Goal: Task Accomplishment & Management: Manage account settings

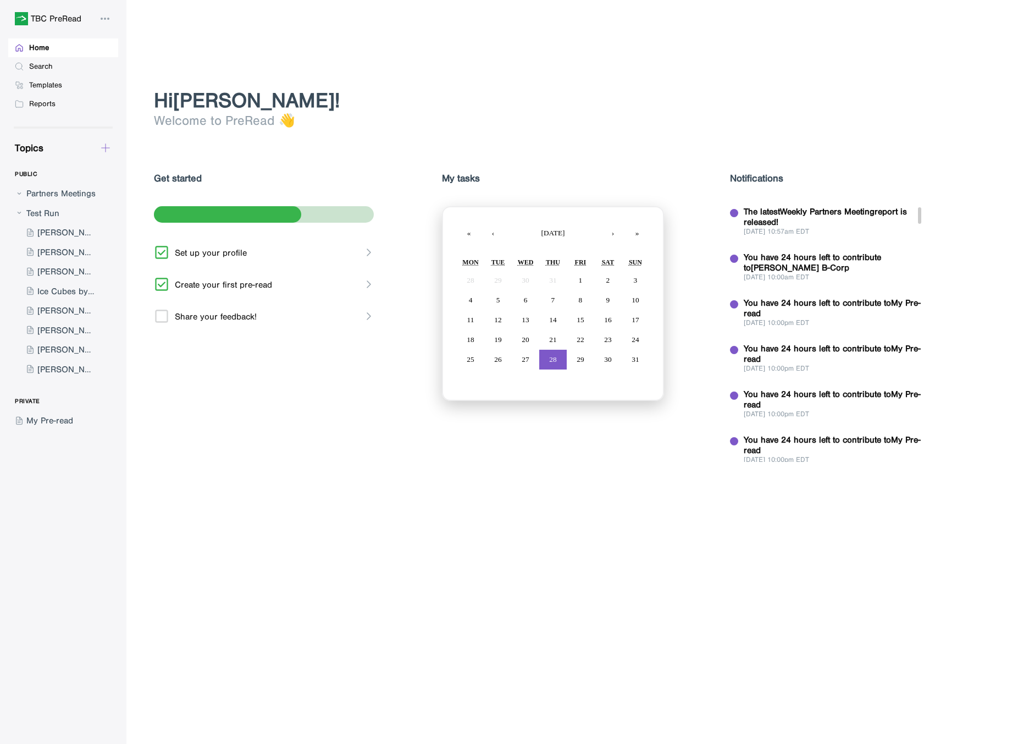
click at [105, 149] on icon at bounding box center [106, 148] width 8 height 8
click at [136, 202] on div "New Form" at bounding box center [145, 199] width 39 height 10
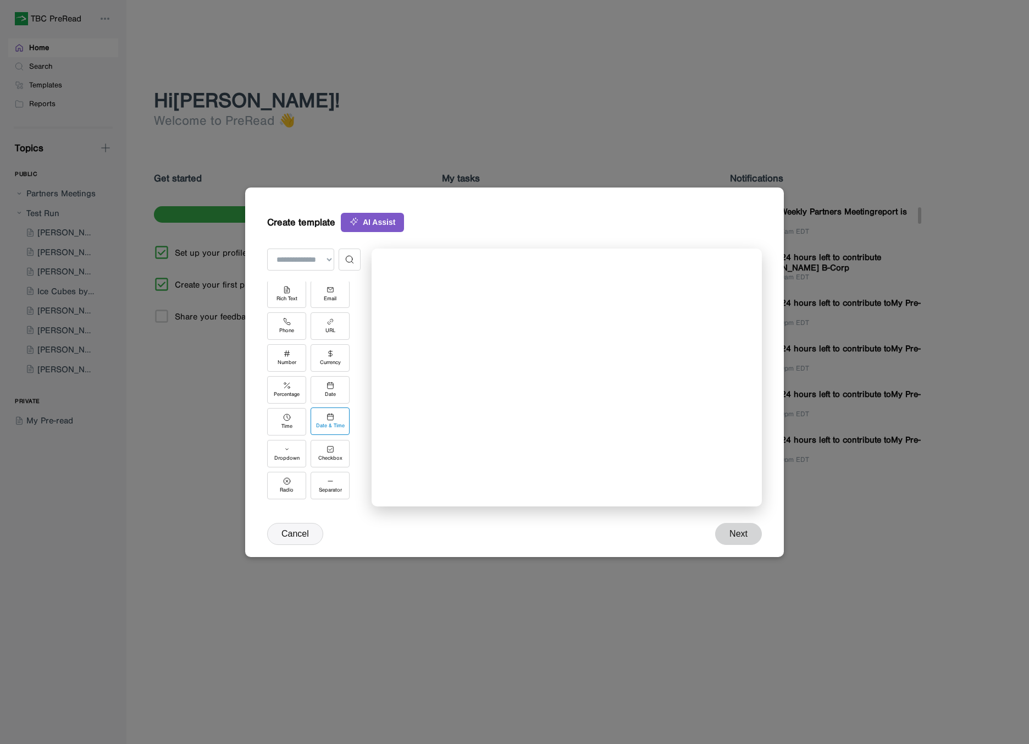
scroll to position [153, 0]
click at [335, 486] on div "Image" at bounding box center [330, 487] width 14 height 6
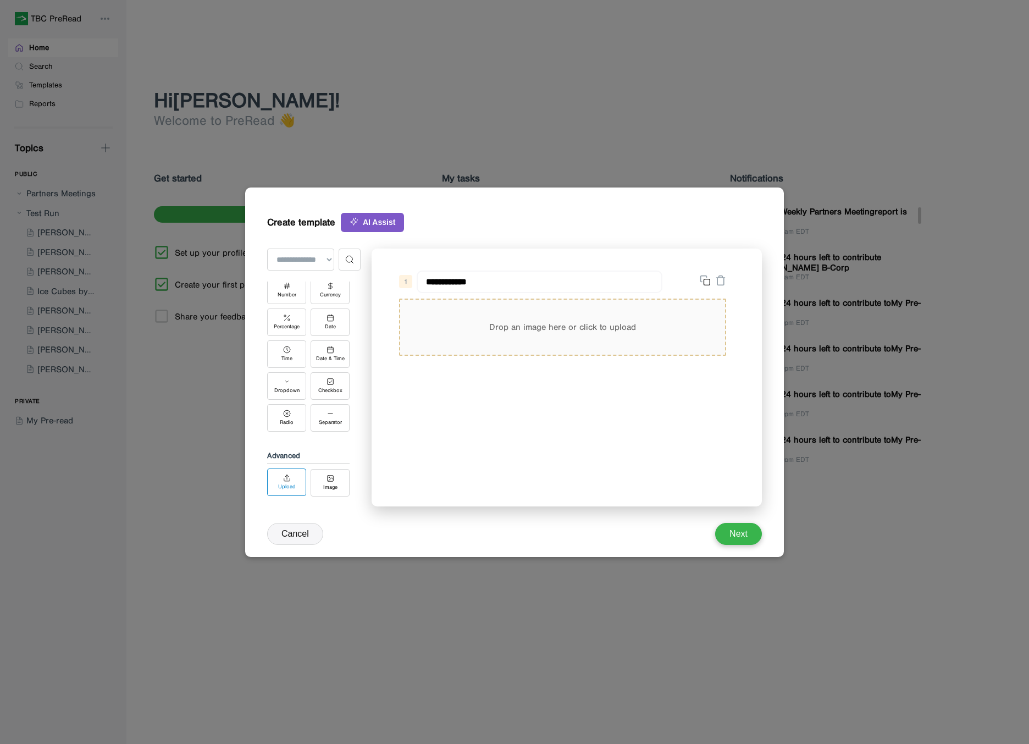
click at [302, 484] on div "Upload" at bounding box center [286, 481] width 39 height 27
click at [520, 327] on div "Drop an image here or click to upload" at bounding box center [562, 327] width 325 height 55
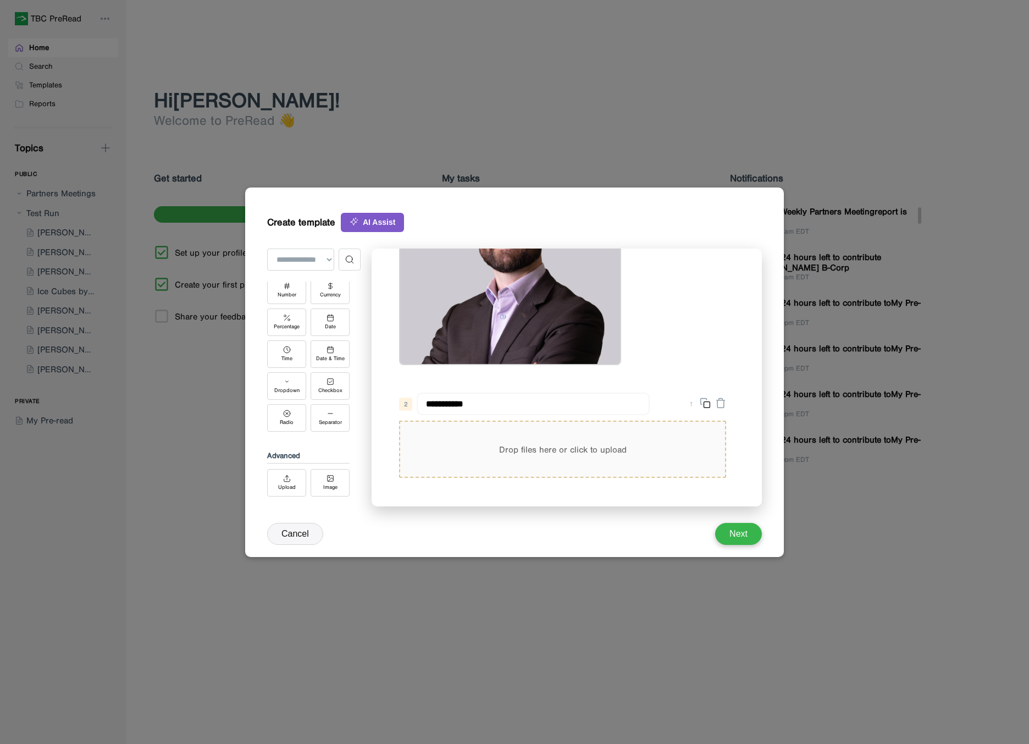
scroll to position [163, 0]
click at [543, 455] on div "Drop files here or click to upload" at bounding box center [562, 449] width 325 height 55
click at [483, 495] on link "9da1b5d96b7d350615f028e62421c1e3-1734120081174.jpeg" at bounding box center [551, 498] width 293 height 10
click at [310, 529] on button "Cancel" at bounding box center [295, 534] width 56 height 22
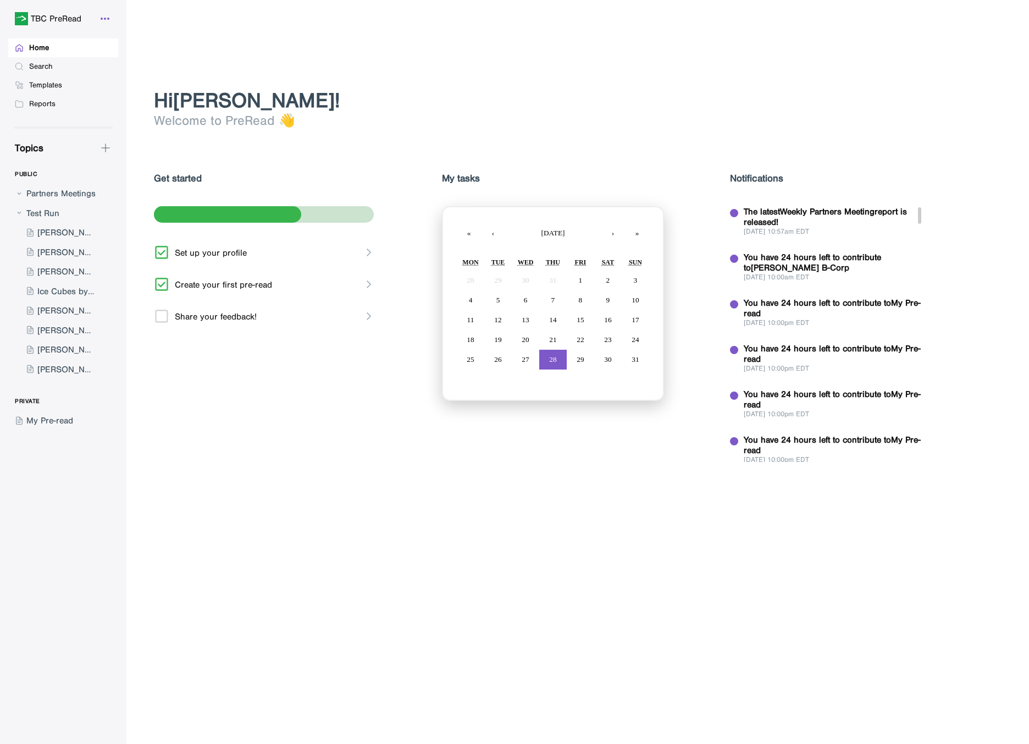
click at [103, 23] on icon at bounding box center [104, 18] width 13 height 13
click at [136, 45] on div "My Profile" at bounding box center [142, 45] width 38 height 10
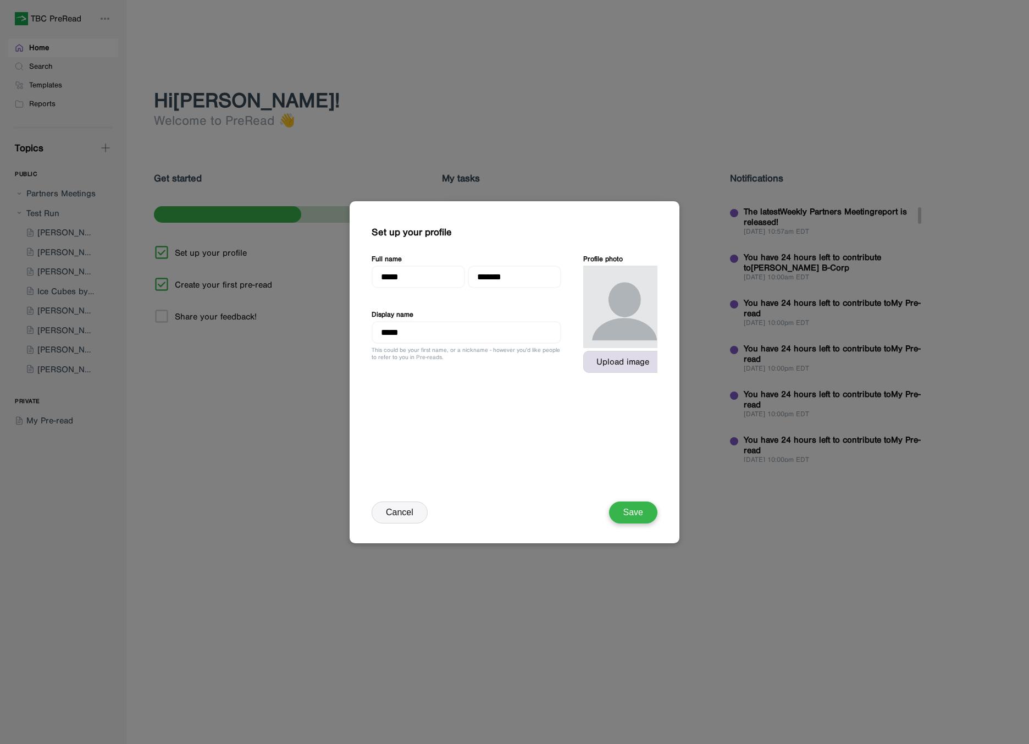
click at [612, 351] on div "Upload image" at bounding box center [622, 362] width 79 height 22
click at [643, 516] on button "Save" at bounding box center [633, 512] width 48 height 22
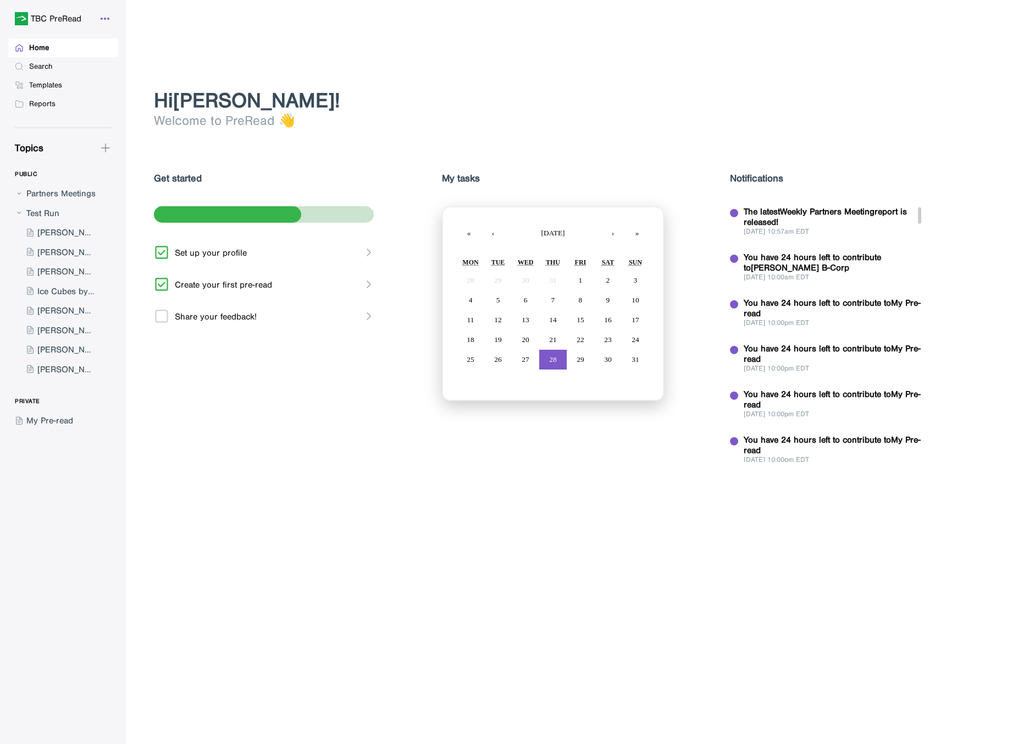
click at [102, 21] on icon at bounding box center [104, 18] width 13 height 13
click at [127, 35] on div "My Profile" at bounding box center [152, 44] width 110 height 21
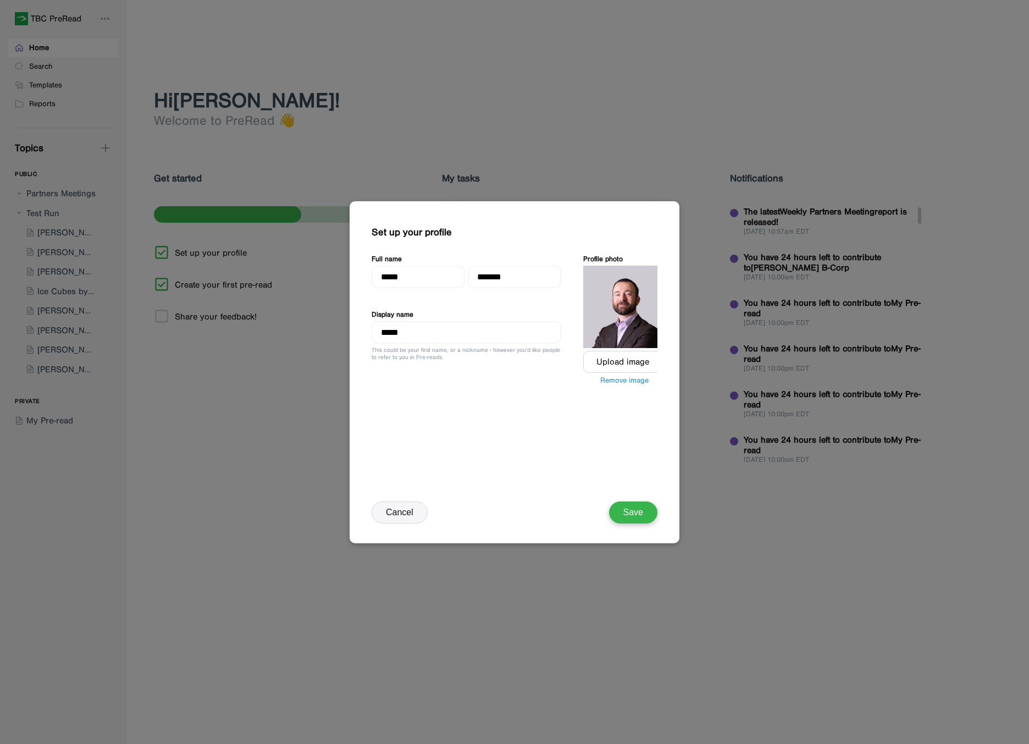
click at [617, 376] on div "Remove image" at bounding box center [624, 380] width 48 height 9
click at [646, 518] on button "Save" at bounding box center [633, 512] width 48 height 22
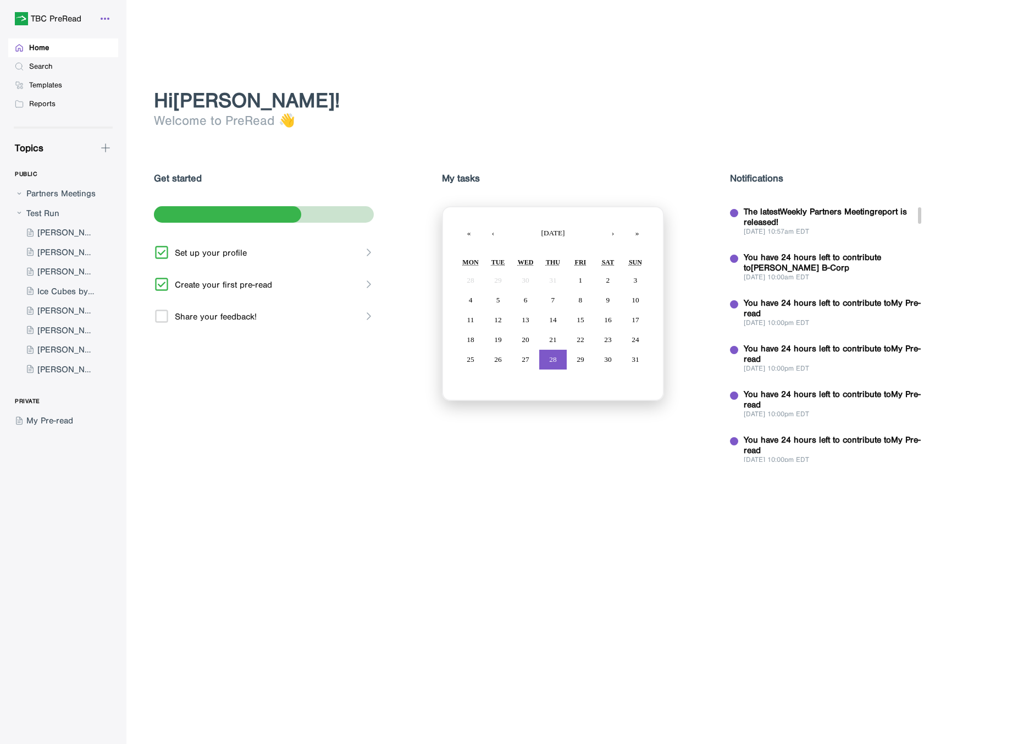
click at [101, 21] on icon at bounding box center [104, 18] width 13 height 13
click at [131, 43] on div "My Profile" at bounding box center [142, 45] width 38 height 10
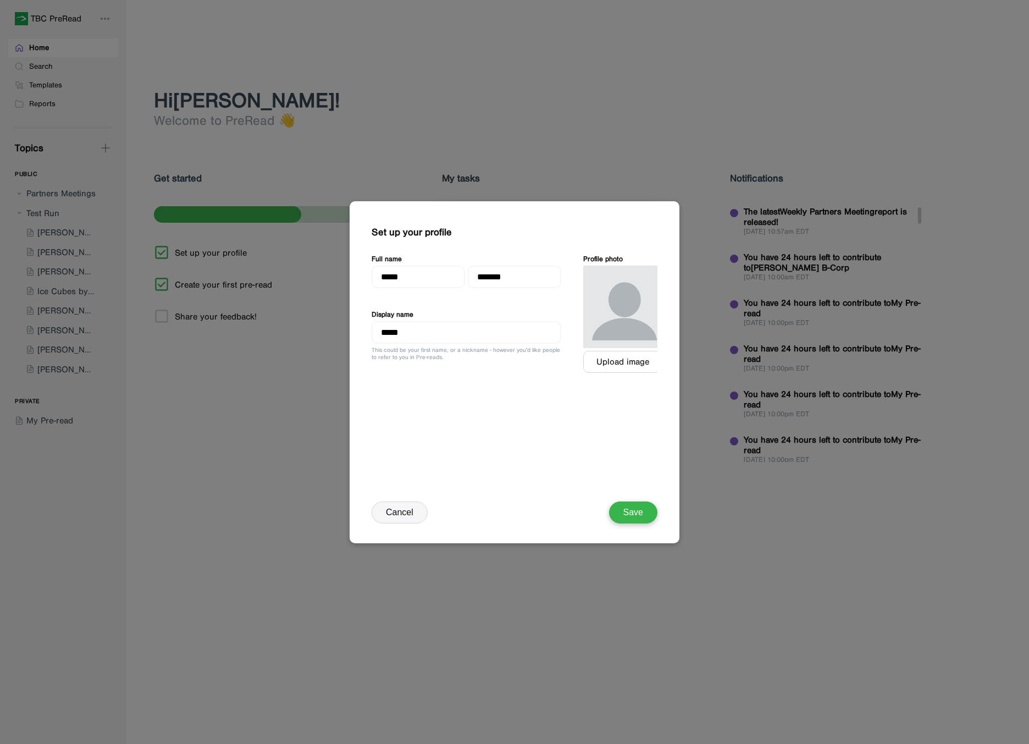
click at [398, 520] on button "Cancel" at bounding box center [400, 512] width 56 height 22
click at [504, 536] on div "Hi jason ! Welcome to PreRead 👋 Get started Set up your profile Create your fir…" at bounding box center [582, 416] width 856 height 656
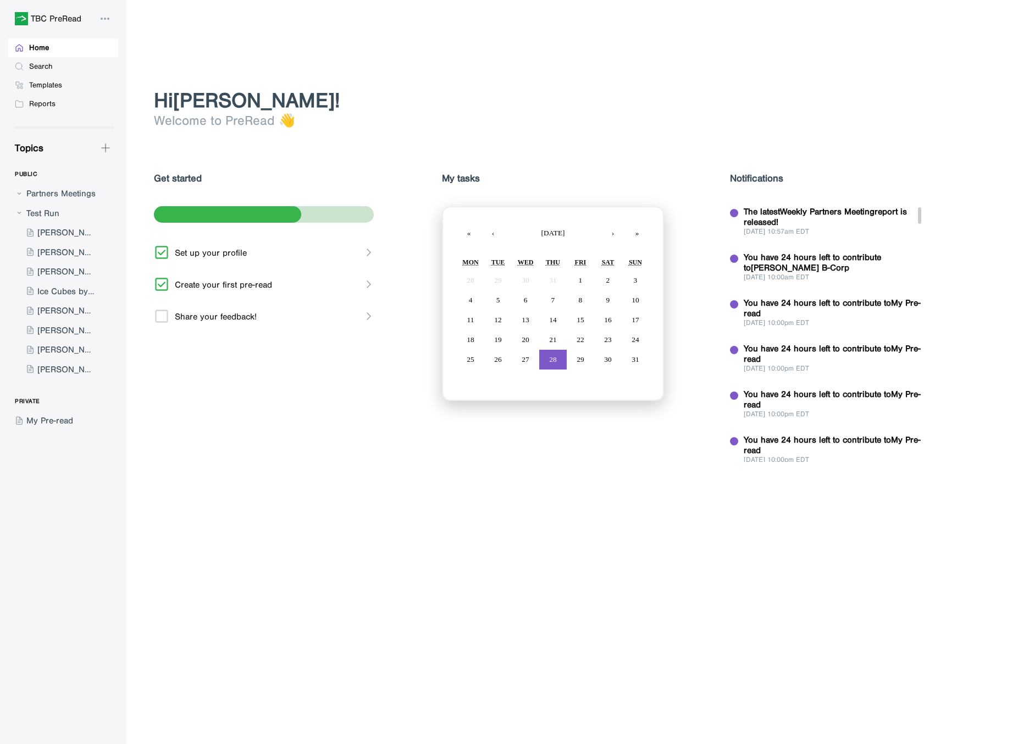
click at [547, 540] on div "Hi jason ! Welcome to PreRead 👋 Get started Set up your profile Create your fir…" at bounding box center [582, 416] width 856 height 656
